Goal: Transaction & Acquisition: Download file/media

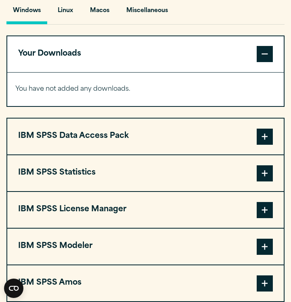
scroll to position [609, 0]
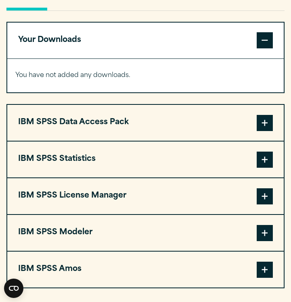
click at [262, 166] on span at bounding box center [265, 160] width 16 height 16
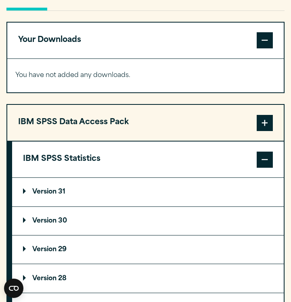
click at [51, 225] on p "Version 30" at bounding box center [45, 221] width 44 height 6
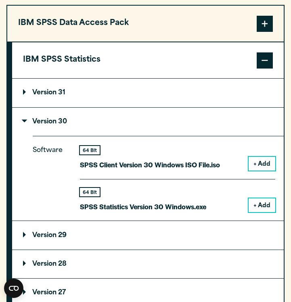
scroll to position [727, 0]
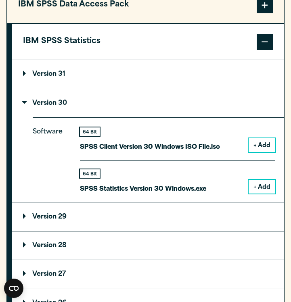
click at [262, 194] on button "+ Add" at bounding box center [262, 187] width 27 height 14
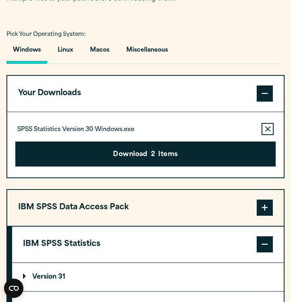
scroll to position [556, 0]
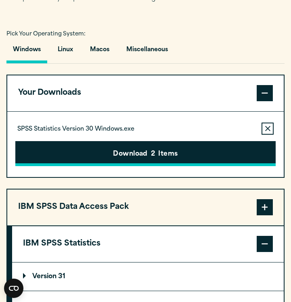
click at [146, 162] on button "Download 2 Items" at bounding box center [145, 153] width 260 height 25
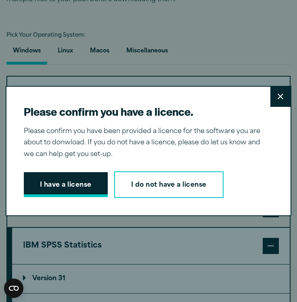
click at [58, 180] on button "I have a license" at bounding box center [66, 184] width 84 height 25
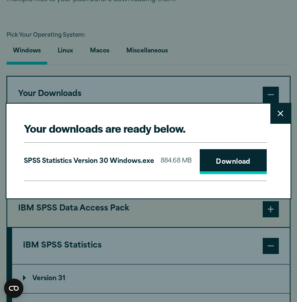
click at [200, 162] on link "Download" at bounding box center [233, 161] width 67 height 25
click at [200, 170] on link "Download" at bounding box center [233, 161] width 67 height 25
click at [278, 107] on button "Close" at bounding box center [281, 114] width 20 height 20
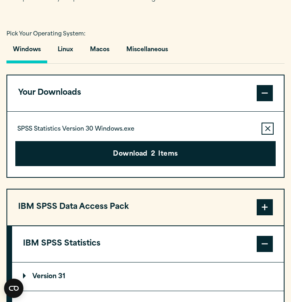
click at [266, 132] on icon "button" at bounding box center [267, 129] width 5 height 6
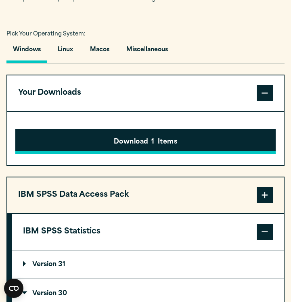
click at [209, 143] on button "Download 1 Items" at bounding box center [145, 141] width 260 height 25
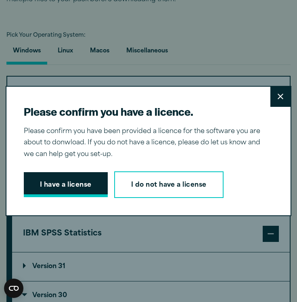
click at [45, 194] on button "I have a license" at bounding box center [66, 184] width 84 height 25
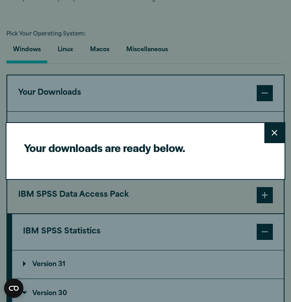
click at [277, 133] on icon at bounding box center [275, 133] width 6 height 6
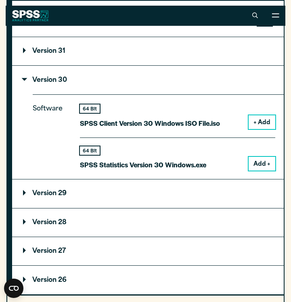
scroll to position [768, 0]
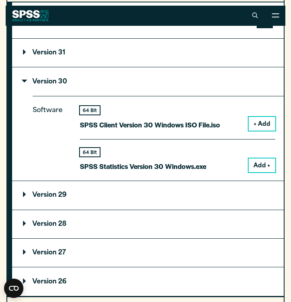
click at [259, 167] on button "Add +" at bounding box center [262, 166] width 27 height 14
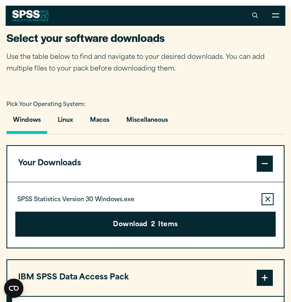
scroll to position [482, 0]
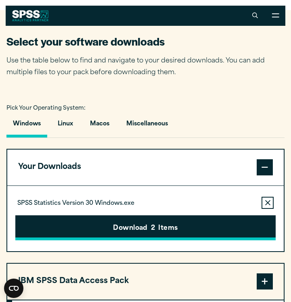
click at [163, 233] on button "Download 2 Items" at bounding box center [145, 228] width 260 height 25
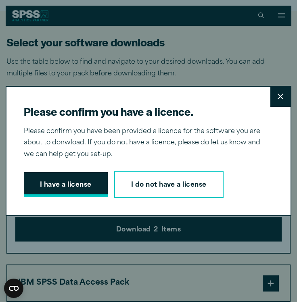
click at [71, 178] on button "I have a license" at bounding box center [66, 184] width 84 height 25
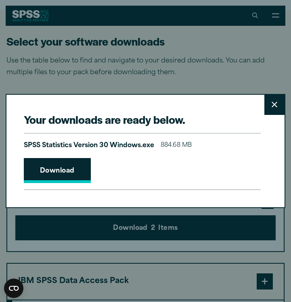
click at [80, 162] on link "Download" at bounding box center [57, 170] width 67 height 25
click at [50, 174] on link "Download" at bounding box center [57, 170] width 67 height 25
click at [278, 102] on button "Close" at bounding box center [274, 105] width 20 height 20
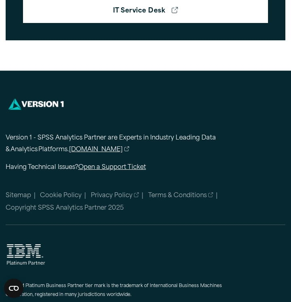
scroll to position [1356, 0]
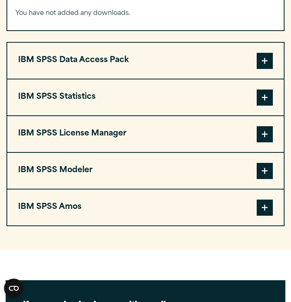
scroll to position [687, 0]
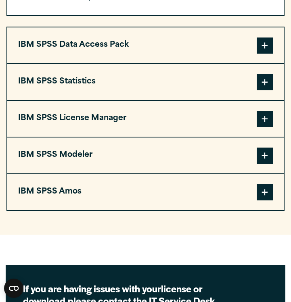
click at [227, 86] on button "IBM SPSS Statistics" at bounding box center [145, 82] width 277 height 36
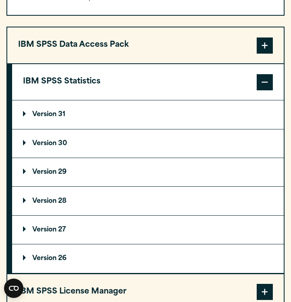
click at [46, 155] on summary "Version 30" at bounding box center [148, 144] width 272 height 28
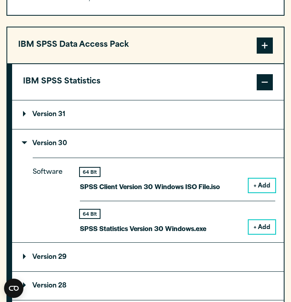
click at [261, 234] on button "+ Add" at bounding box center [262, 227] width 27 height 14
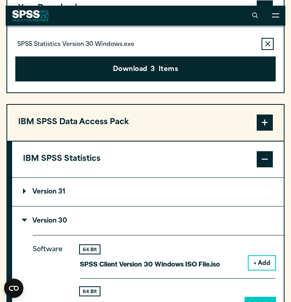
scroll to position [633, 0]
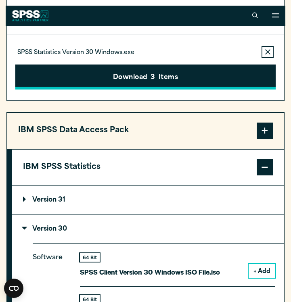
click at [182, 83] on button "Download 3 Items" at bounding box center [145, 77] width 260 height 25
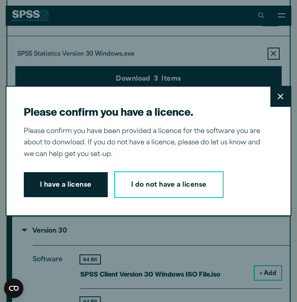
click at [279, 97] on button "Close" at bounding box center [281, 97] width 20 height 20
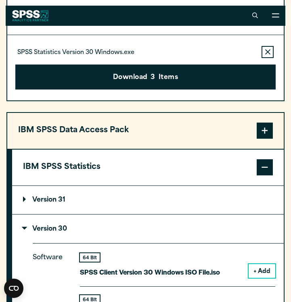
click at [268, 59] on div "Please confirm you have a licence. Close Please confirm you have been provided …" at bounding box center [145, 151] width 291 height 302
click at [268, 55] on icon "button" at bounding box center [267, 52] width 5 height 6
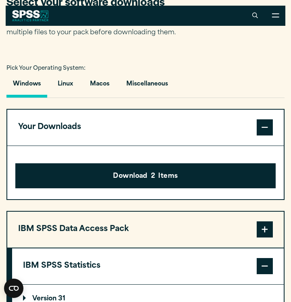
scroll to position [506, 0]
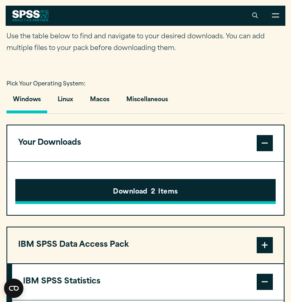
click at [195, 199] on button "Download 2 Items" at bounding box center [145, 191] width 260 height 25
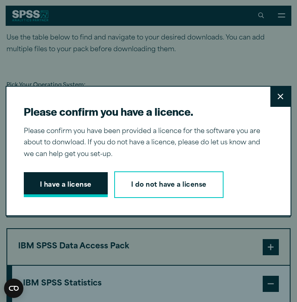
click at [76, 185] on button "I have a license" at bounding box center [66, 184] width 84 height 25
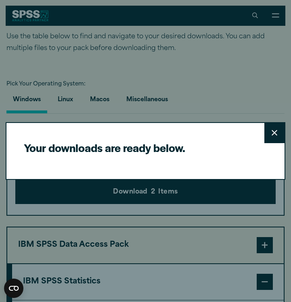
click at [278, 135] on button "Close" at bounding box center [274, 133] width 20 height 20
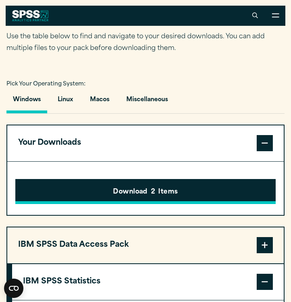
click at [166, 197] on button "Download 2 Items" at bounding box center [145, 191] width 260 height 25
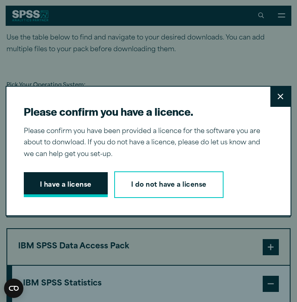
click at [71, 194] on button "I have a license" at bounding box center [66, 184] width 84 height 25
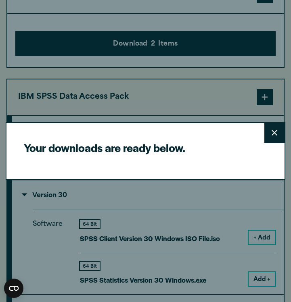
scroll to position [737, 0]
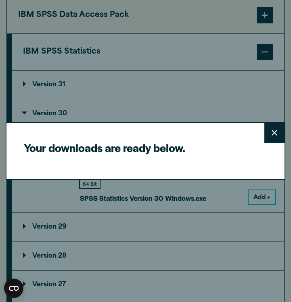
click at [270, 120] on div "Your downloads are ready below. Close" at bounding box center [145, 151] width 291 height 302
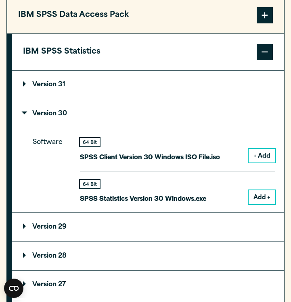
click at [271, 124] on div "Your downloads are ready below. Close" at bounding box center [145, 151] width 291 height 302
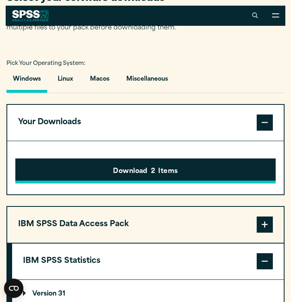
scroll to position [514, 0]
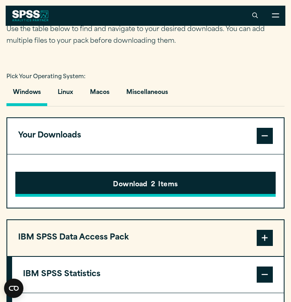
click at [139, 190] on button "Download 2 Items" at bounding box center [145, 184] width 260 height 25
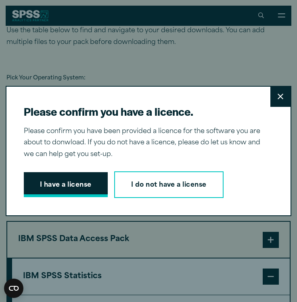
click at [68, 186] on button "I have a license" at bounding box center [66, 184] width 84 height 25
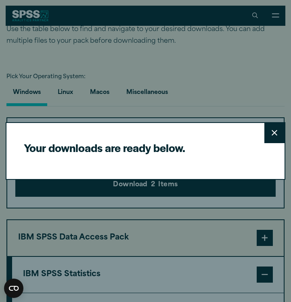
click at [273, 136] on icon at bounding box center [275, 133] width 6 height 6
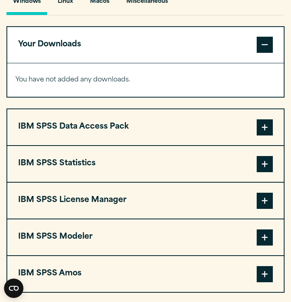
scroll to position [607, 0]
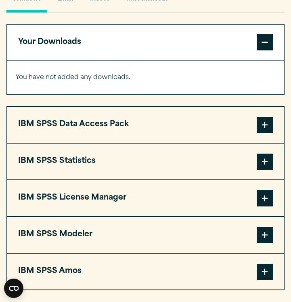
click at [269, 159] on span at bounding box center [265, 162] width 16 height 16
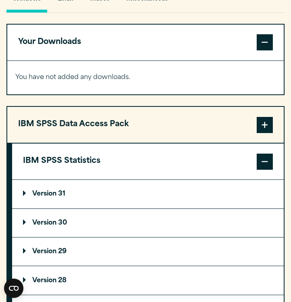
click at [61, 227] on p "Version 30" at bounding box center [45, 223] width 44 height 6
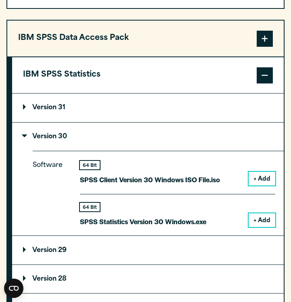
scroll to position [694, 0]
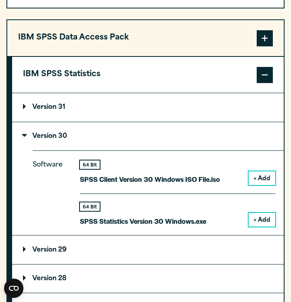
click at [264, 227] on button "+ Add" at bounding box center [262, 220] width 27 height 14
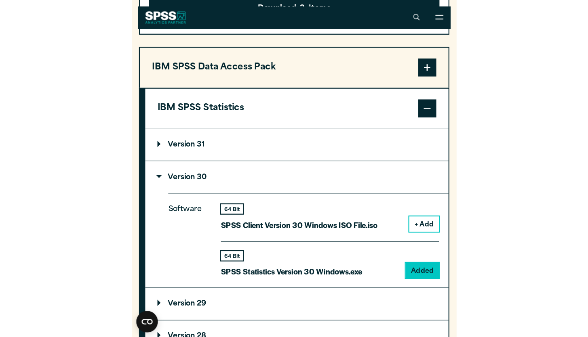
scroll to position [658, 0]
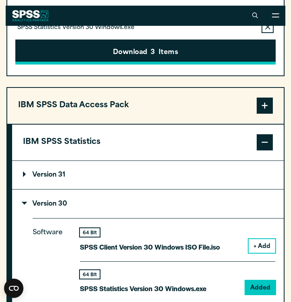
click at [167, 55] on button "Download 3 Items" at bounding box center [145, 52] width 260 height 25
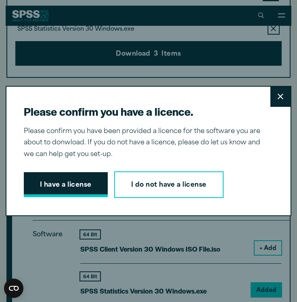
click at [55, 188] on button "I have a license" at bounding box center [66, 184] width 84 height 25
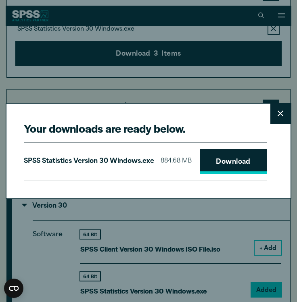
click at [200, 174] on link "Download" at bounding box center [233, 161] width 67 height 25
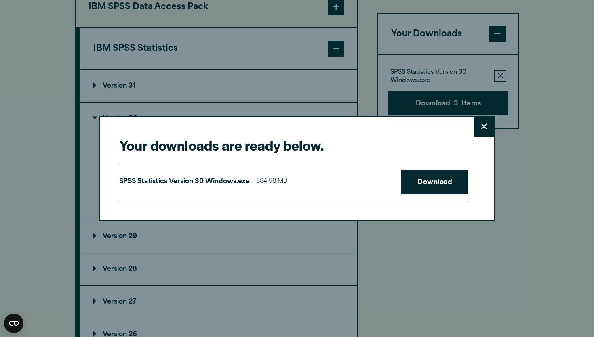
click at [291, 123] on button "Close" at bounding box center [484, 127] width 20 height 20
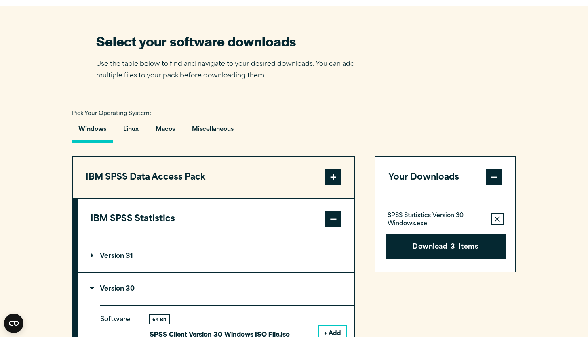
scroll to position [486, 0]
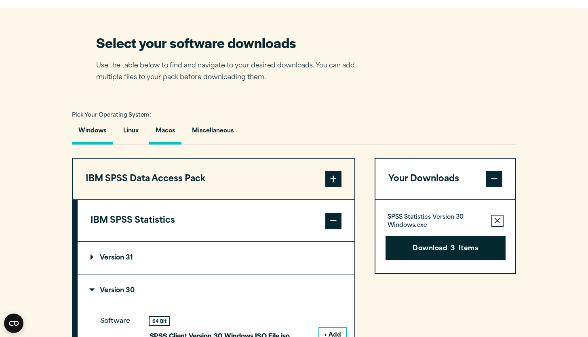
click at [164, 145] on button "Macos" at bounding box center [165, 133] width 32 height 23
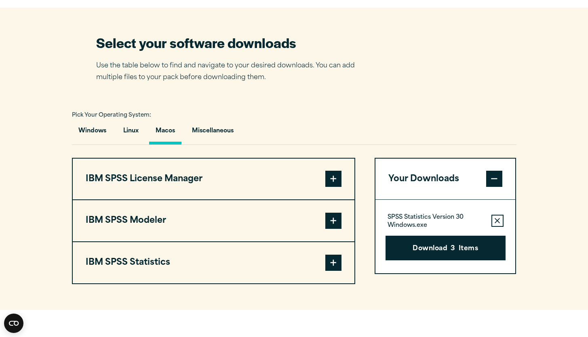
click at [209, 283] on button "IBM SPSS Statistics" at bounding box center [213, 262] width 281 height 41
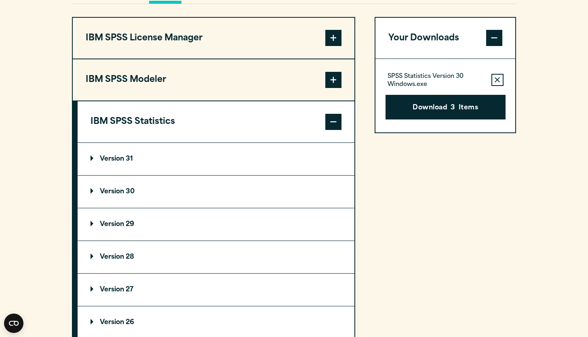
scroll to position [663, 0]
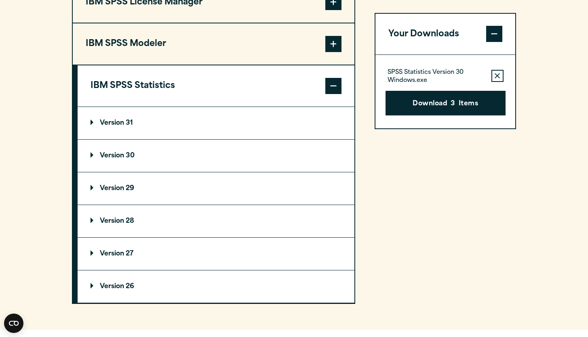
click at [115, 159] on p "Version 30" at bounding box center [112, 156] width 44 height 6
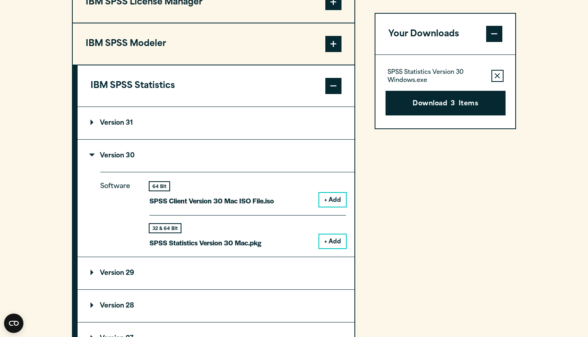
click at [291, 248] on button "+ Add" at bounding box center [332, 242] width 27 height 14
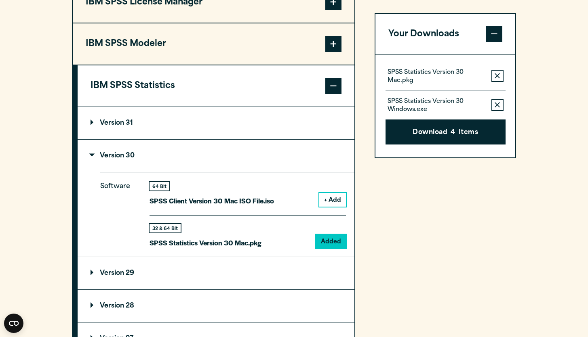
click at [291, 103] on icon "button" at bounding box center [496, 106] width 5 height 6
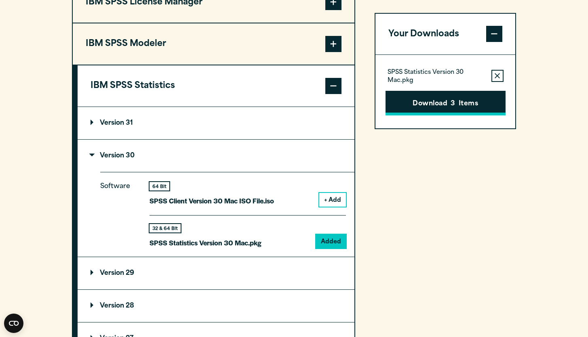
click at [291, 99] on button "Download 3 Items" at bounding box center [445, 103] width 120 height 25
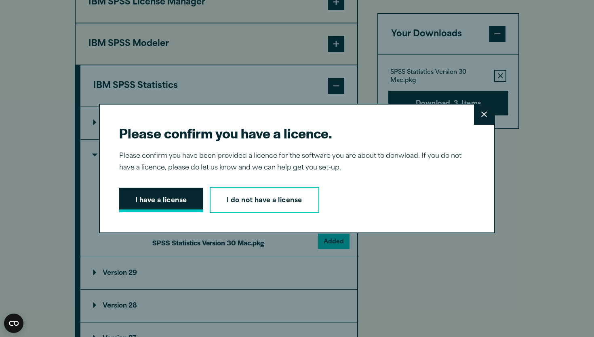
click at [153, 200] on button "I have a license" at bounding box center [161, 200] width 84 height 25
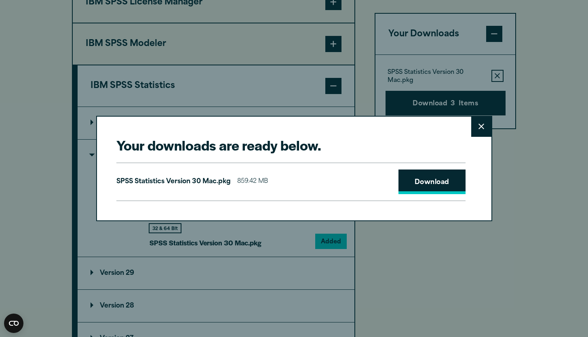
click at [291, 177] on link "Download" at bounding box center [431, 182] width 67 height 25
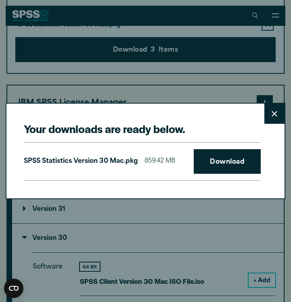
scroll to position [659, 0]
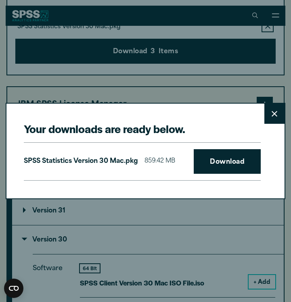
click at [279, 112] on button "Close" at bounding box center [274, 114] width 20 height 20
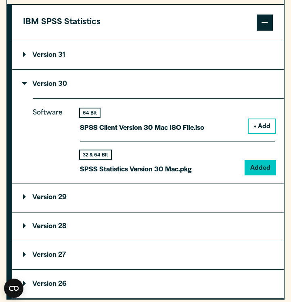
scroll to position [815, 0]
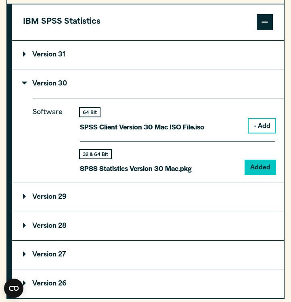
click at [137, 166] on div "32 & 64 Bit SPSS Statistics Version 30 Mac.pkg" at bounding box center [136, 162] width 112 height 25
click at [105, 173] on p "SPSS Statistics Version 30 Mac.pkg" at bounding box center [136, 169] width 112 height 12
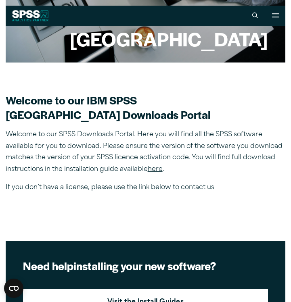
scroll to position [0, 0]
